Goal: Find specific page/section: Find specific page/section

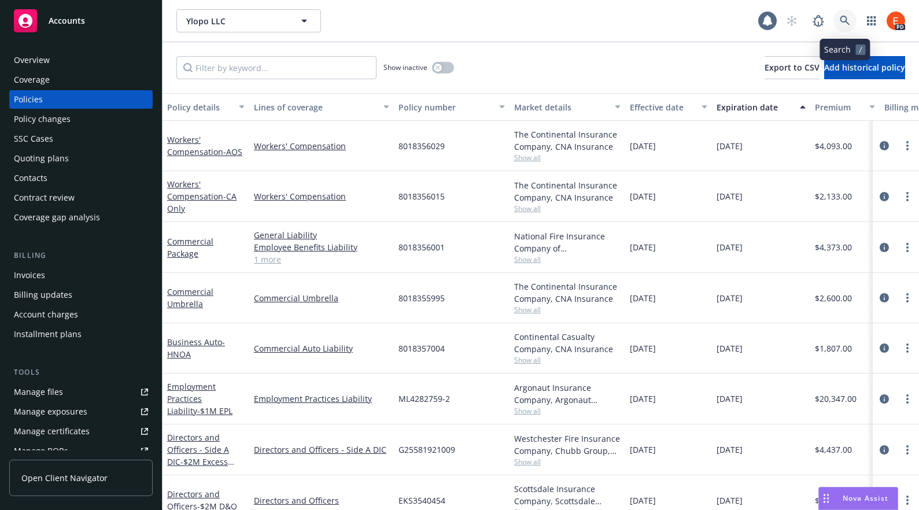
click at [846, 20] on icon at bounding box center [845, 21] width 10 height 10
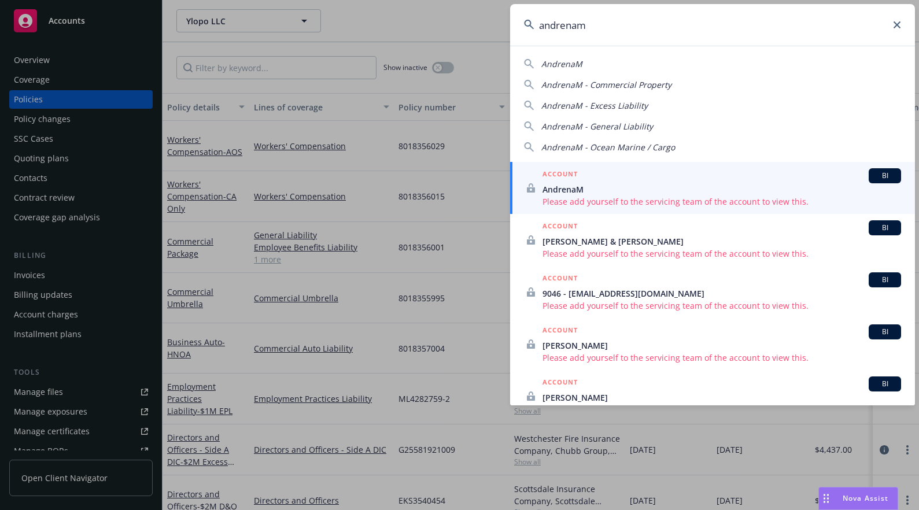
type input "andrenam"
click at [897, 23] on icon at bounding box center [896, 24] width 7 height 7
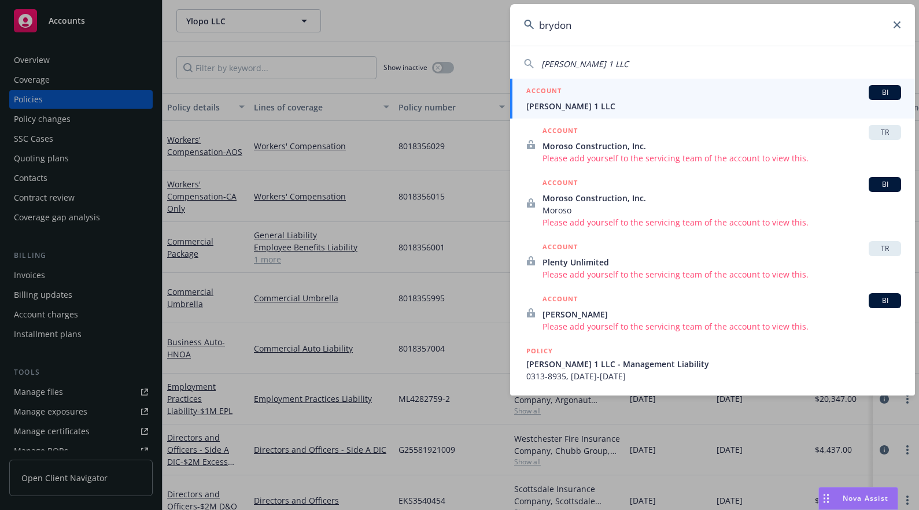
type input "brydon"
click at [541, 89] on h5 "ACCOUNT" at bounding box center [543, 92] width 35 height 14
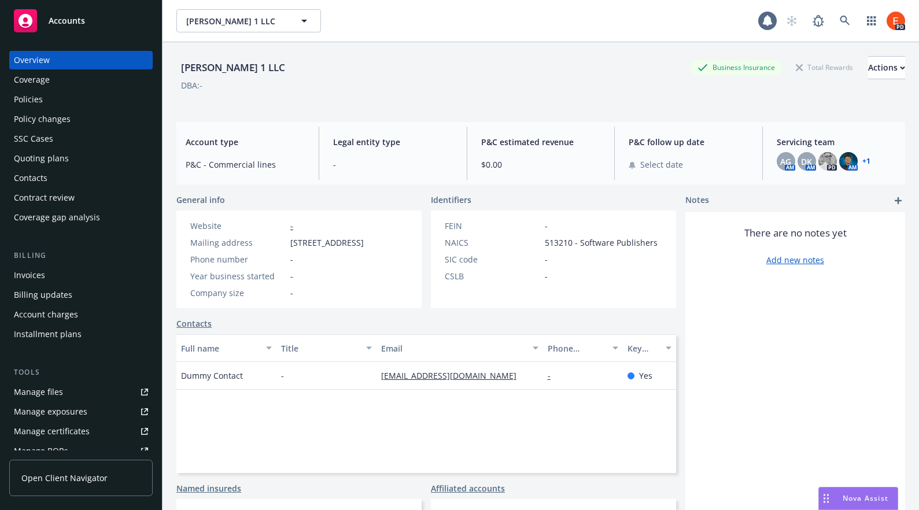
click at [38, 102] on div "Policies" at bounding box center [28, 99] width 29 height 19
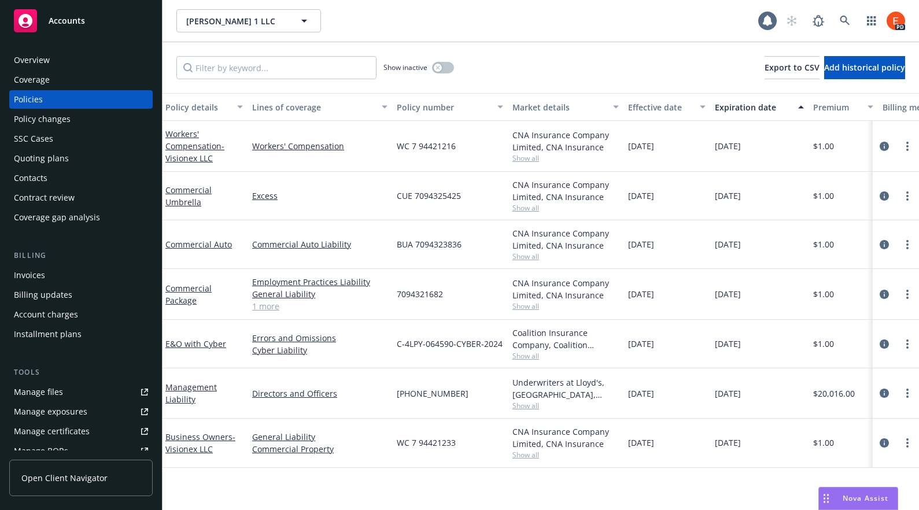
scroll to position [0, 2]
click at [176, 389] on link "Management Liability" at bounding box center [190, 393] width 51 height 23
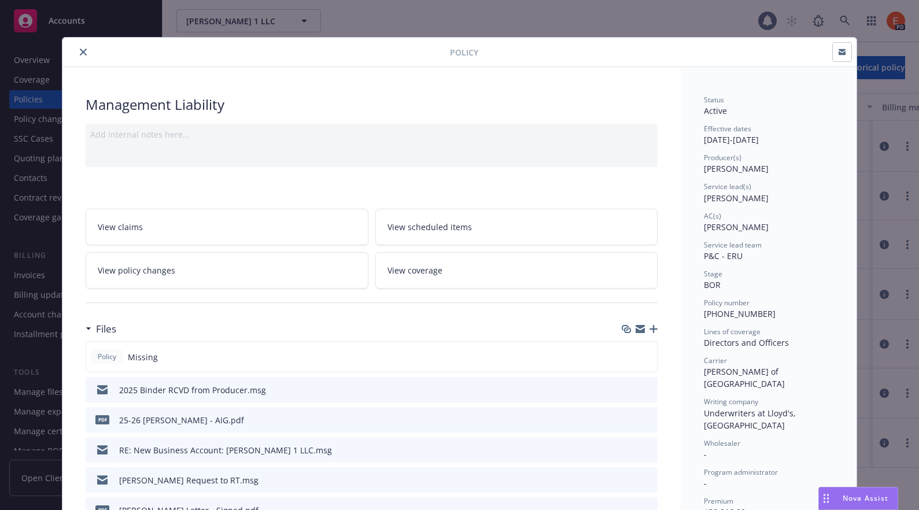
click at [80, 54] on icon "close" at bounding box center [83, 52] width 7 height 7
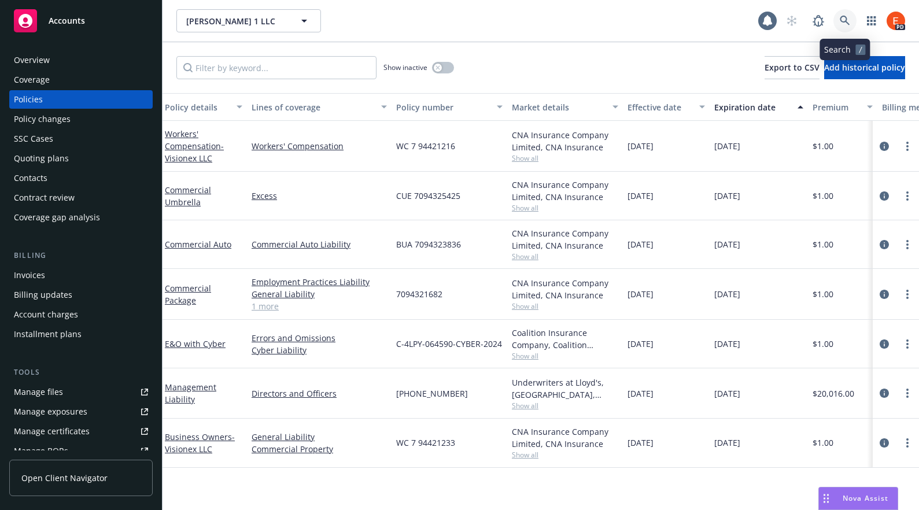
click at [842, 19] on icon at bounding box center [845, 21] width 10 height 10
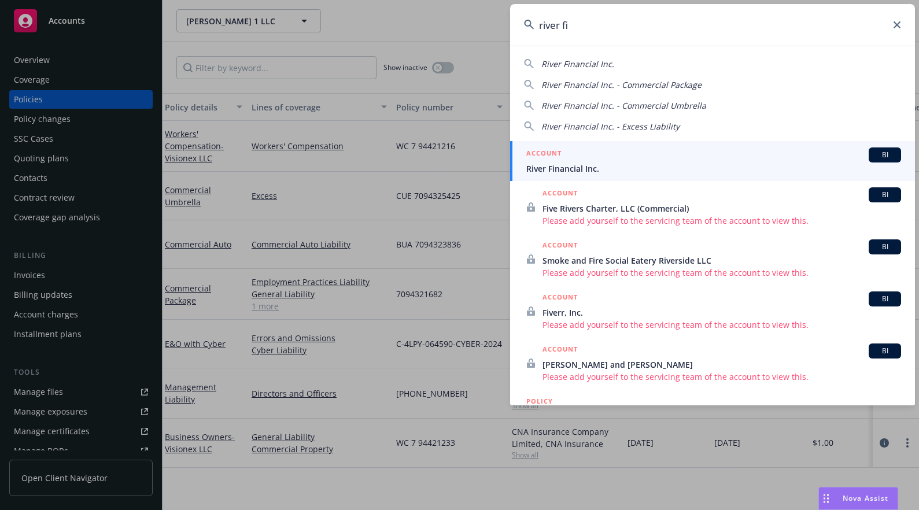
type input "river fi"
click at [583, 160] on div "ACCOUNT BI" at bounding box center [713, 154] width 375 height 15
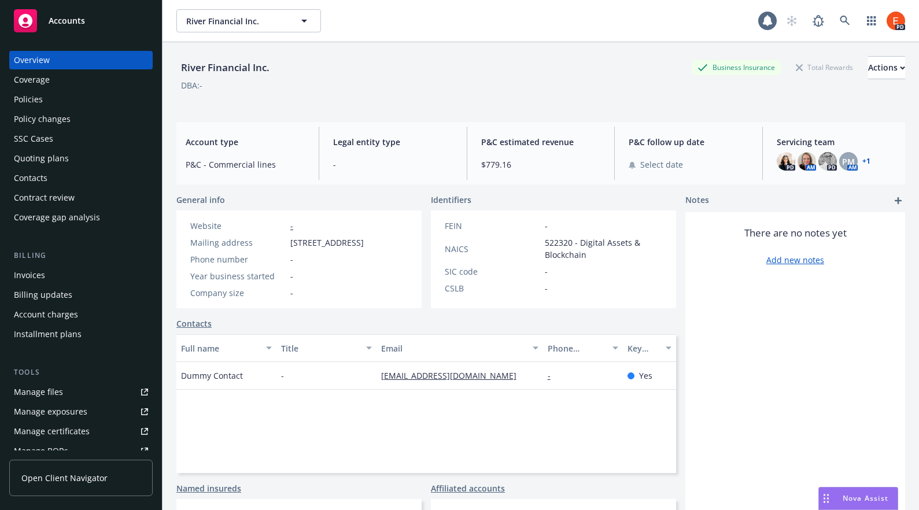
click at [30, 98] on div "Policies" at bounding box center [28, 99] width 29 height 19
